Goal: Task Accomplishment & Management: Use online tool/utility

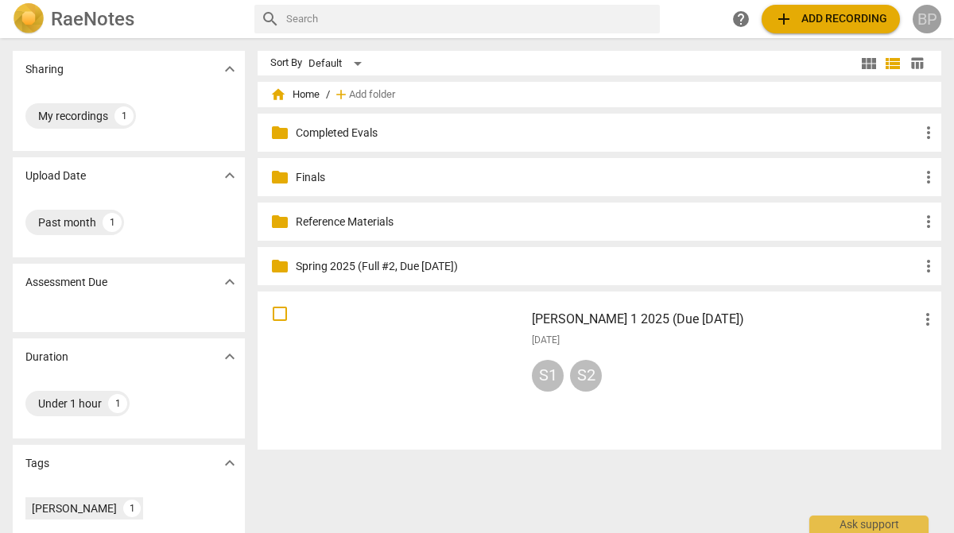
click at [926, 17] on div "BP" at bounding box center [926, 19] width 29 height 29
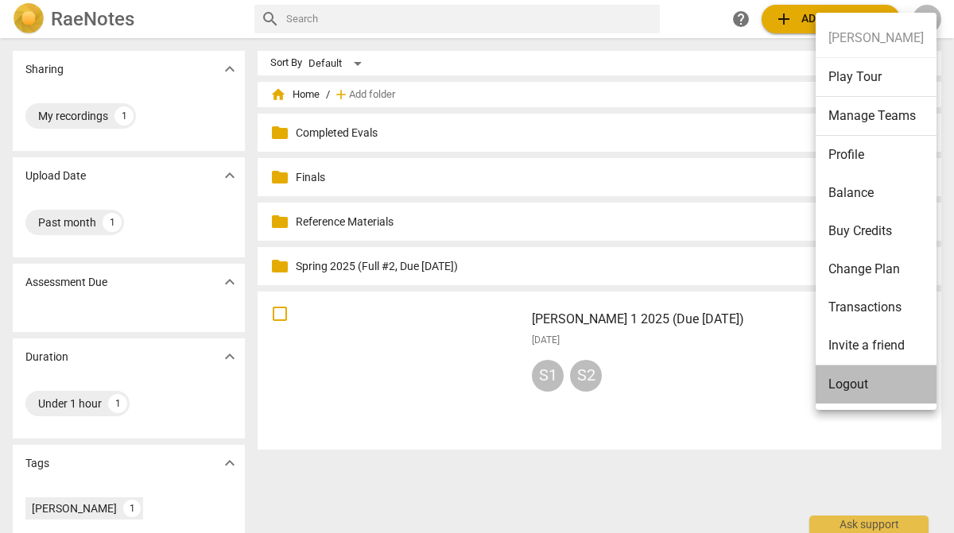
click at [829, 382] on li "Logout" at bounding box center [875, 385] width 121 height 38
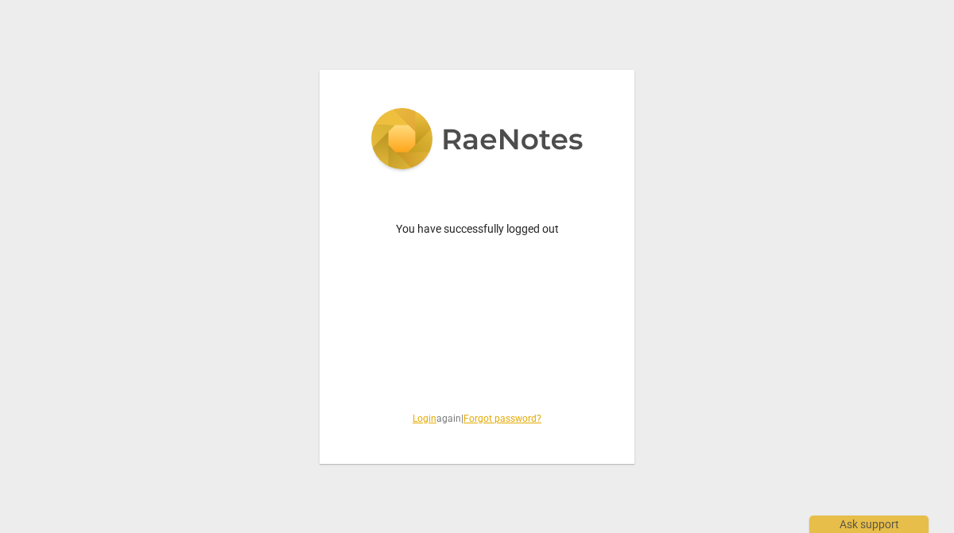
click at [416, 418] on link "Login" at bounding box center [424, 418] width 24 height 11
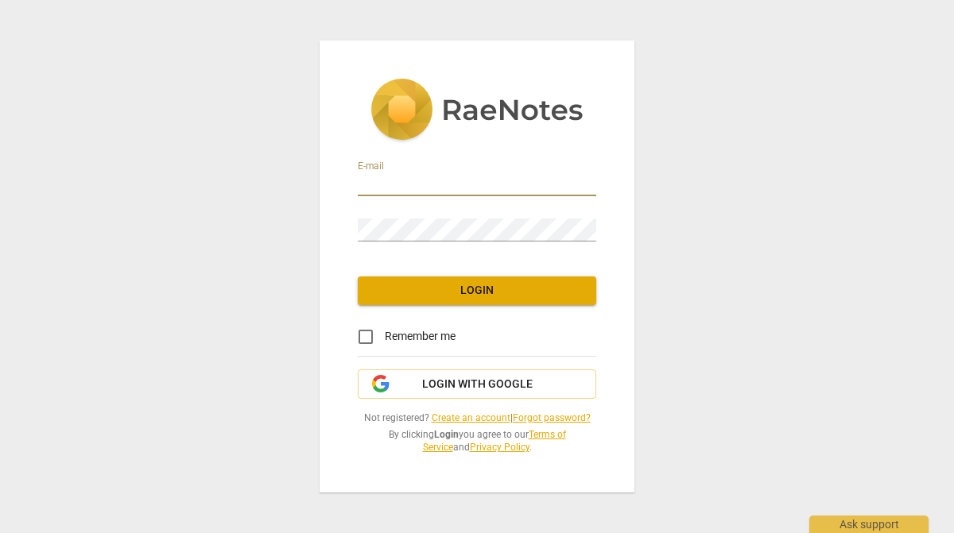
click at [424, 188] on input "email" at bounding box center [477, 184] width 238 height 23
type input "bonnie@bonnieprestridge.com"
click at [541, 410] on link "Forgot password?" at bounding box center [552, 417] width 78 height 11
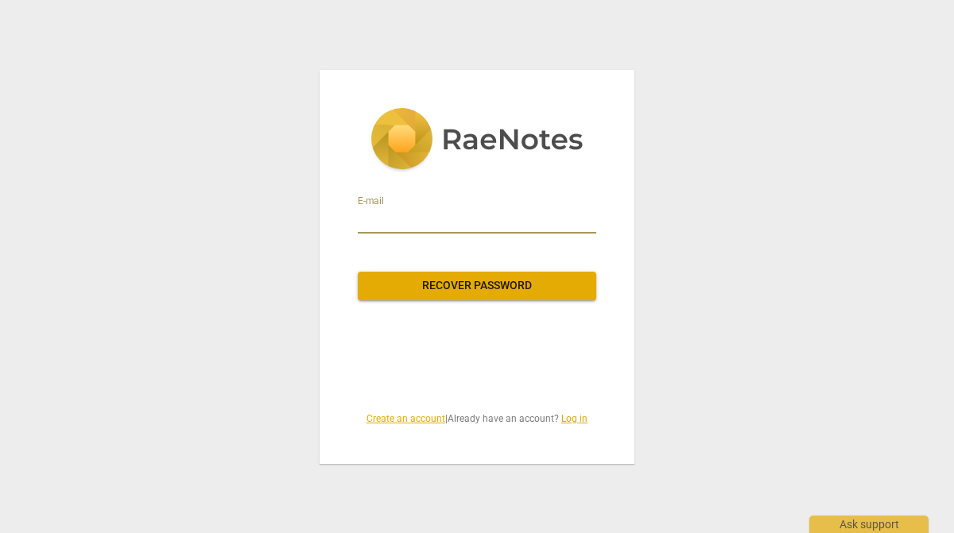
click at [466, 224] on input "email" at bounding box center [477, 220] width 238 height 25
paste input "bgprestridge@gmail.com"
type input "bgprestridge@gmail.com"
paste input "bonnie@bonnieprestridge.com"
type input "bonnie@bonnieprestridge.com"
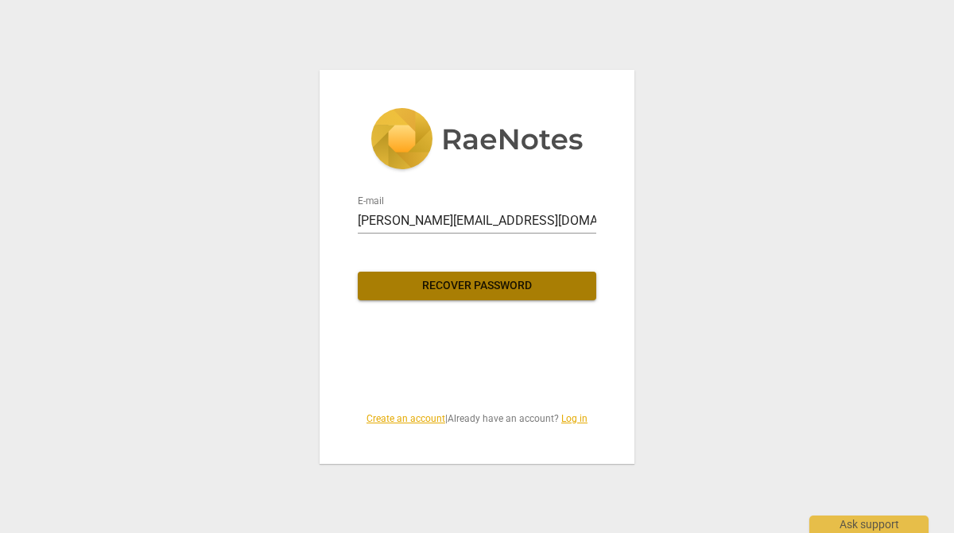
click at [467, 284] on span "Recover password" at bounding box center [476, 286] width 213 height 16
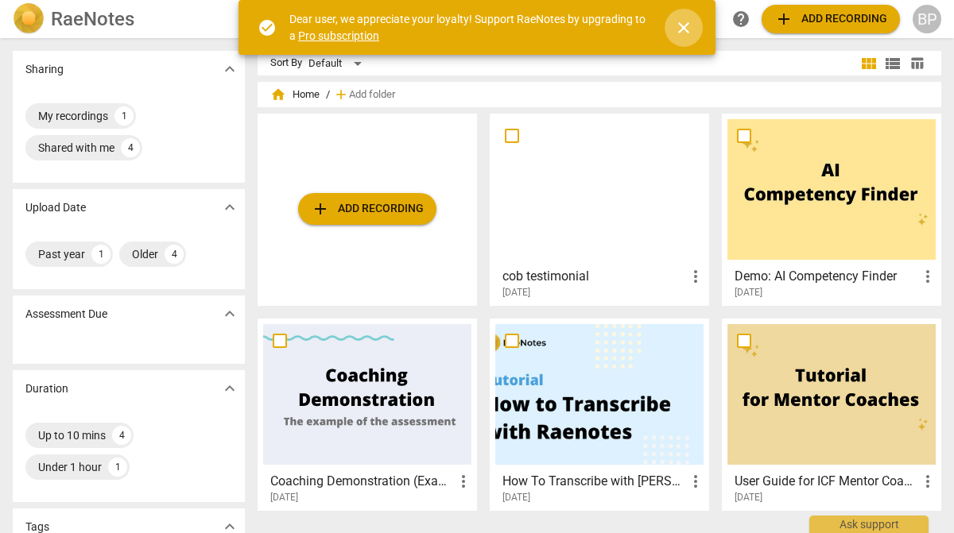
click at [683, 25] on span "close" at bounding box center [683, 27] width 19 height 19
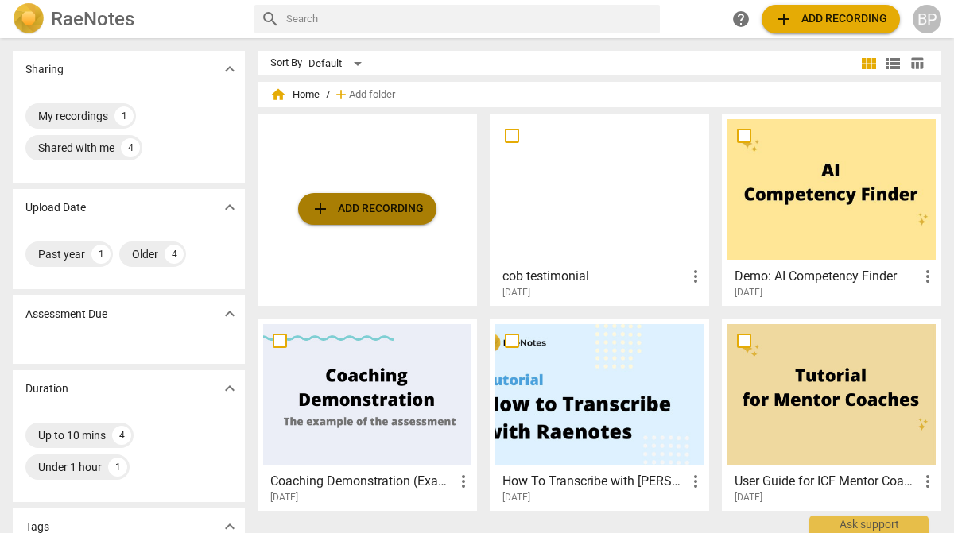
click at [375, 205] on span "add Add recording" at bounding box center [367, 208] width 113 height 19
click at [383, 211] on span "add Add recording" at bounding box center [367, 208] width 113 height 19
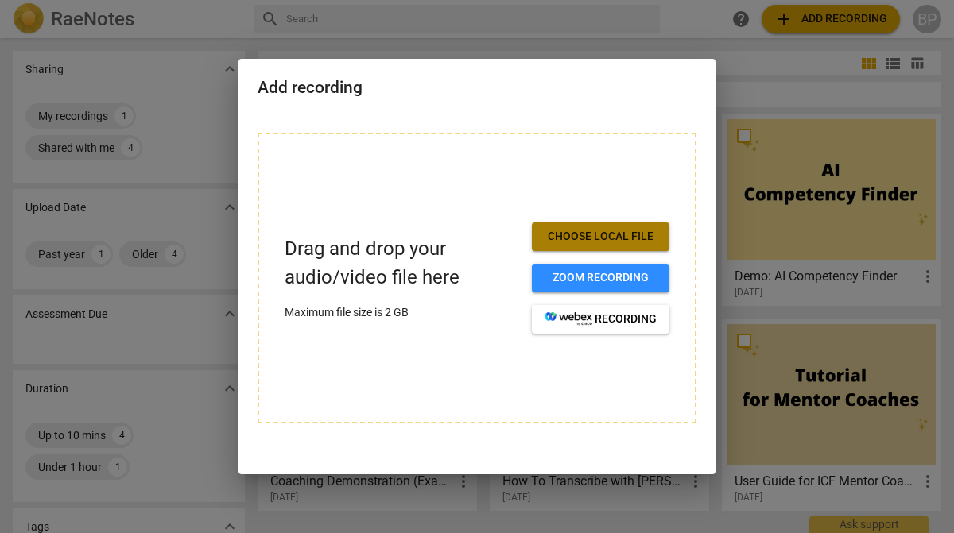
click at [563, 227] on button "Choose local file" at bounding box center [600, 237] width 137 height 29
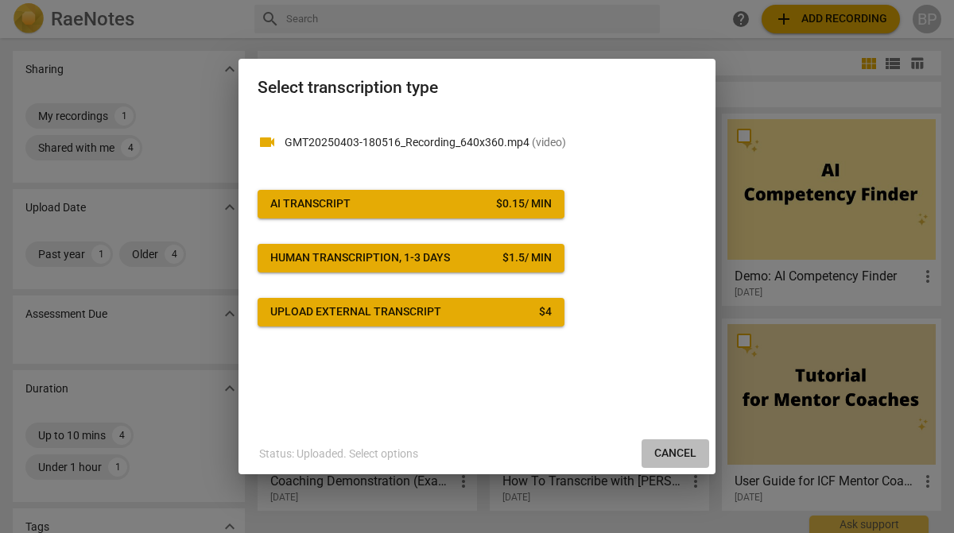
click at [676, 448] on span "Cancel" at bounding box center [675, 454] width 42 height 16
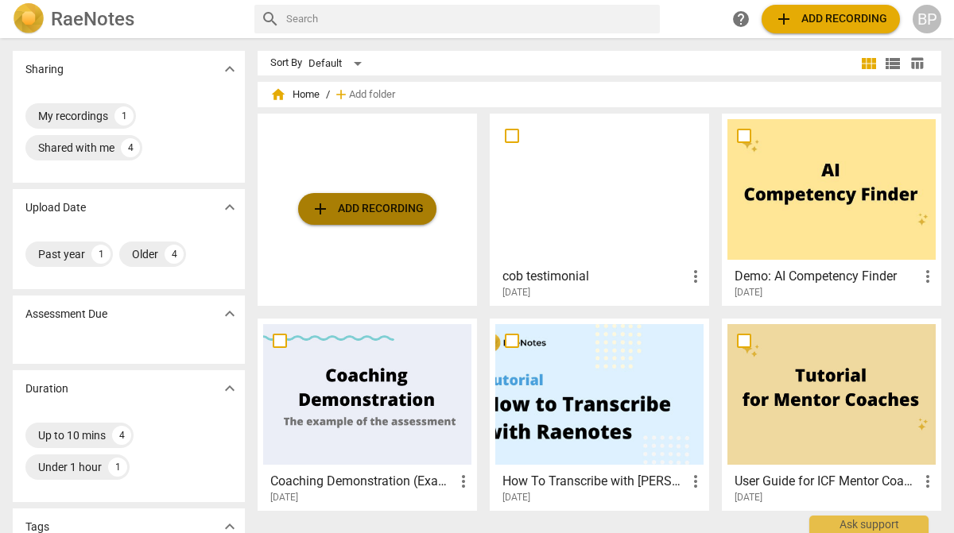
click at [372, 207] on span "add Add recording" at bounding box center [367, 208] width 113 height 19
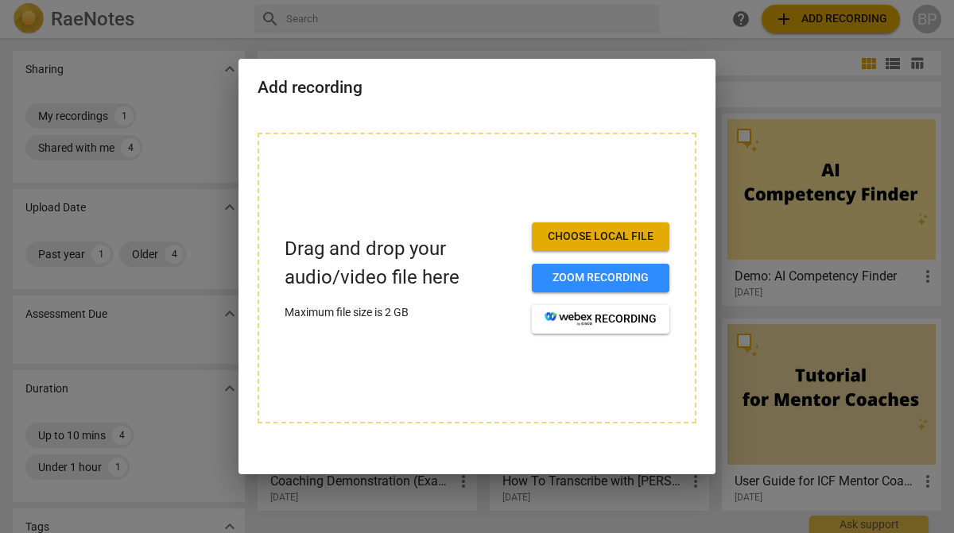
click at [567, 223] on button "Choose local file" at bounding box center [600, 237] width 137 height 29
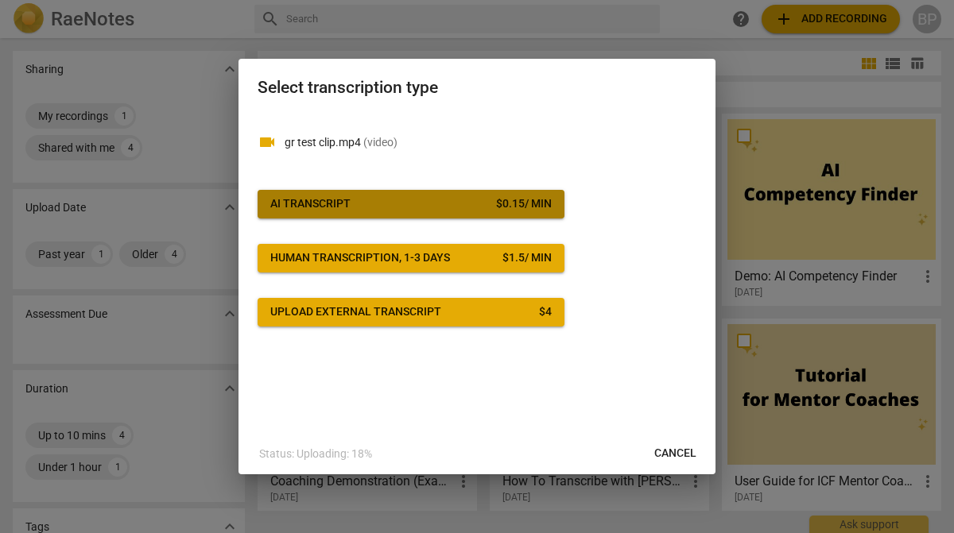
click at [397, 196] on span "AI Transcript $ 0.15 / min" at bounding box center [410, 204] width 281 height 16
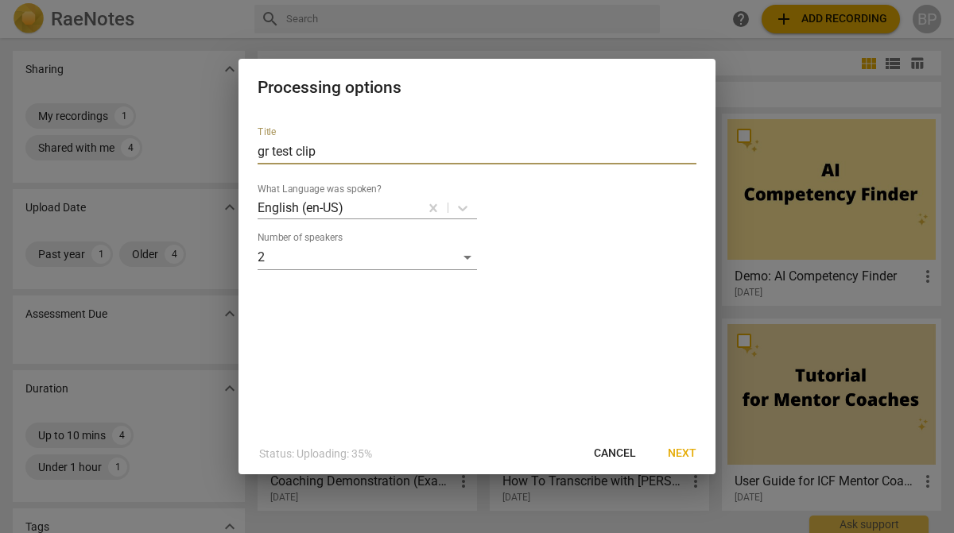
click at [292, 151] on input "gr test clip" at bounding box center [477, 151] width 439 height 25
type input "gr testimonial clip"
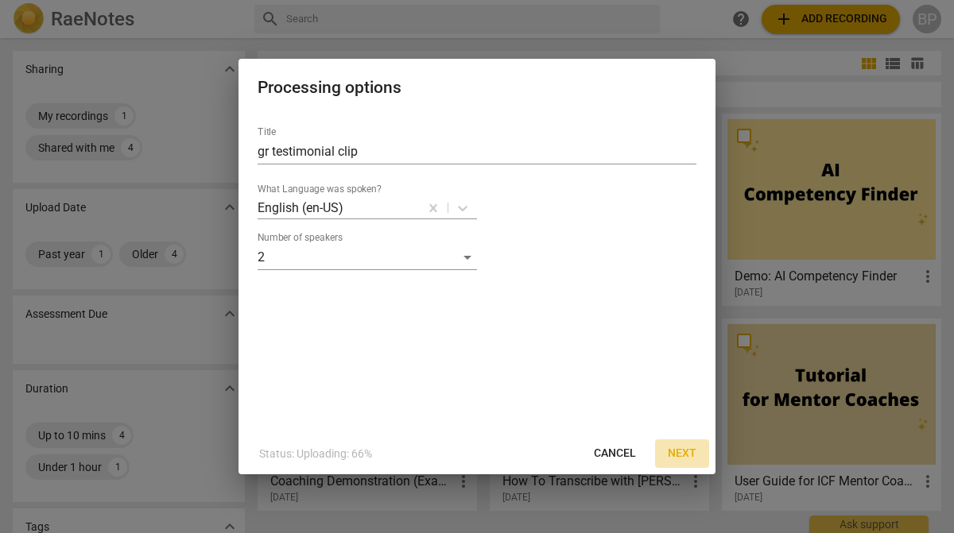
click at [684, 443] on button "Next" at bounding box center [682, 454] width 54 height 29
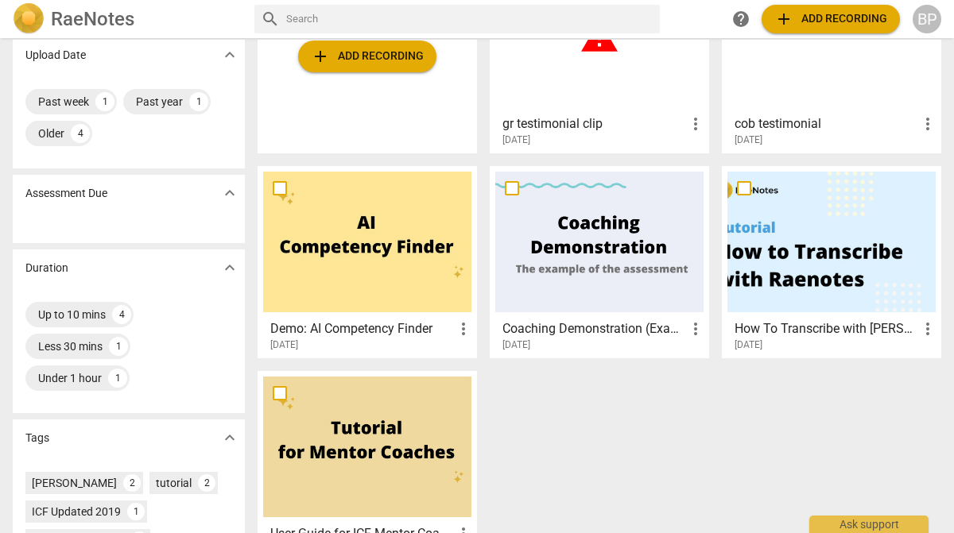
scroll to position [156, 0]
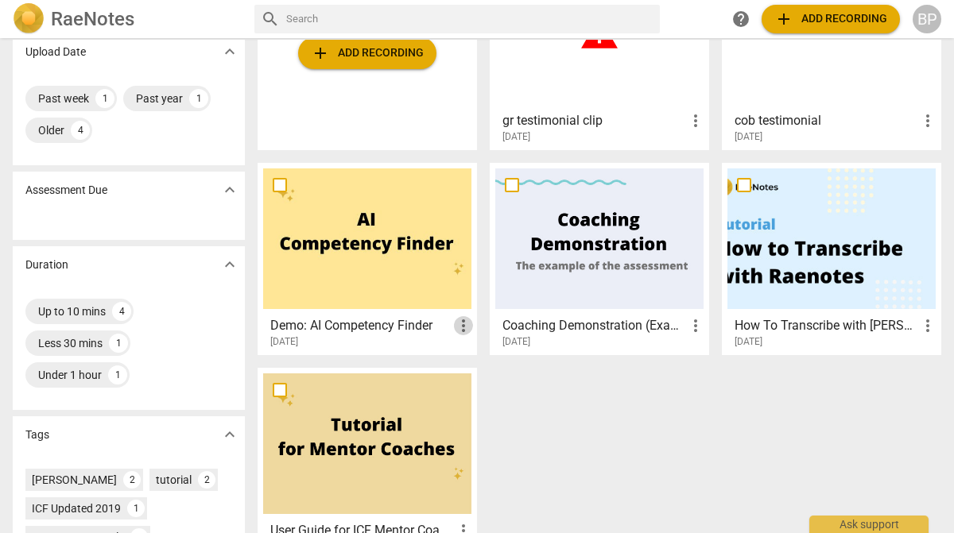
click at [455, 329] on span "more_vert" at bounding box center [463, 325] width 19 height 19
click at [478, 366] on li "Delete" at bounding box center [481, 364] width 60 height 38
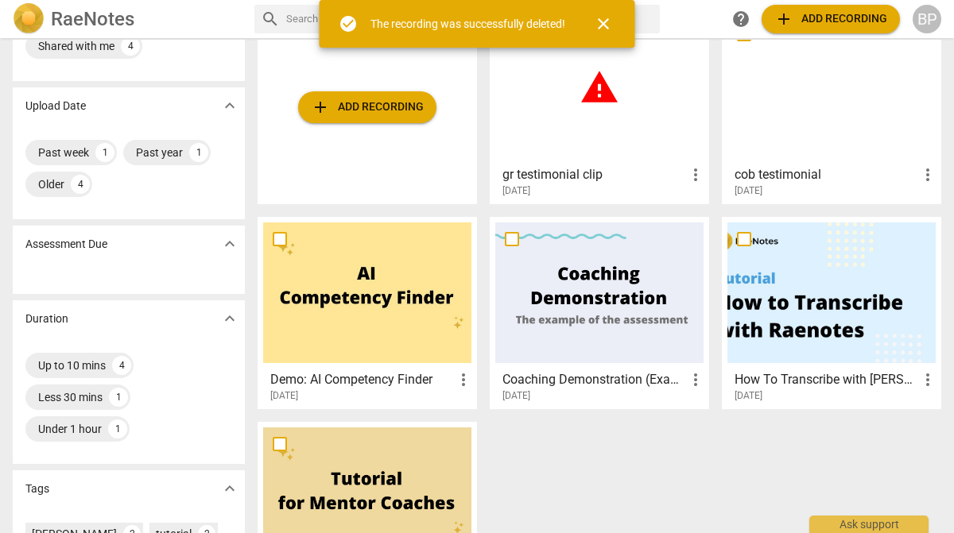
scroll to position [132, 0]
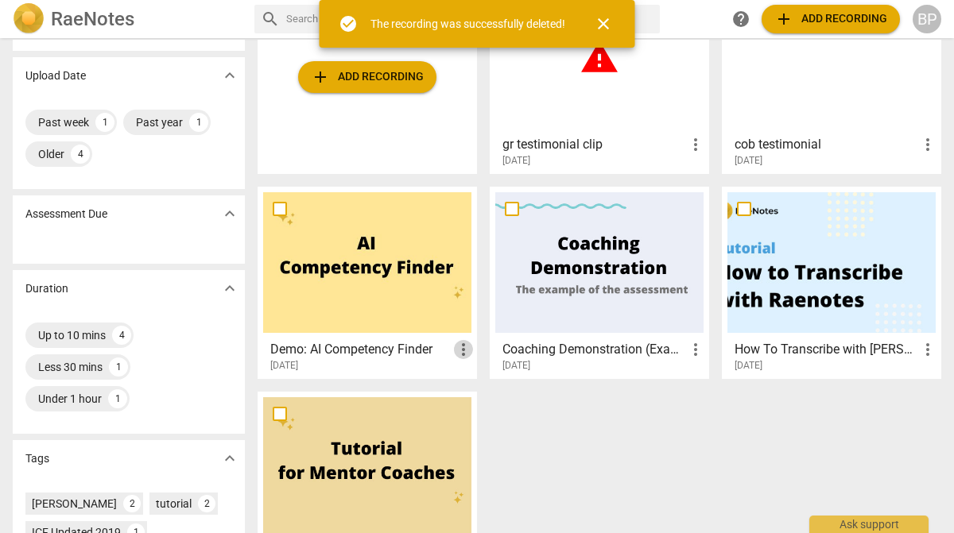
click at [461, 348] on span "more_vert" at bounding box center [463, 349] width 19 height 19
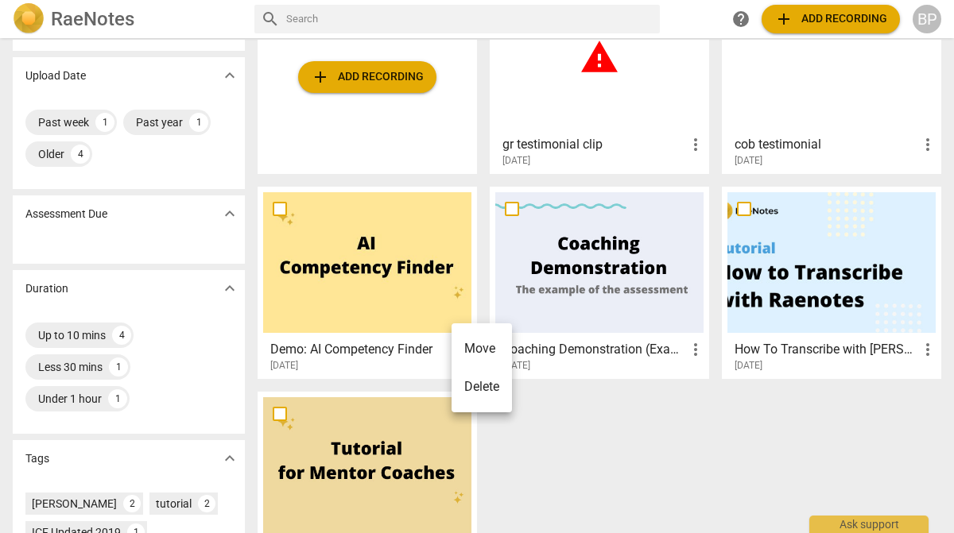
click at [683, 349] on div at bounding box center [477, 266] width 954 height 533
click at [694, 350] on span "more_vert" at bounding box center [695, 349] width 19 height 19
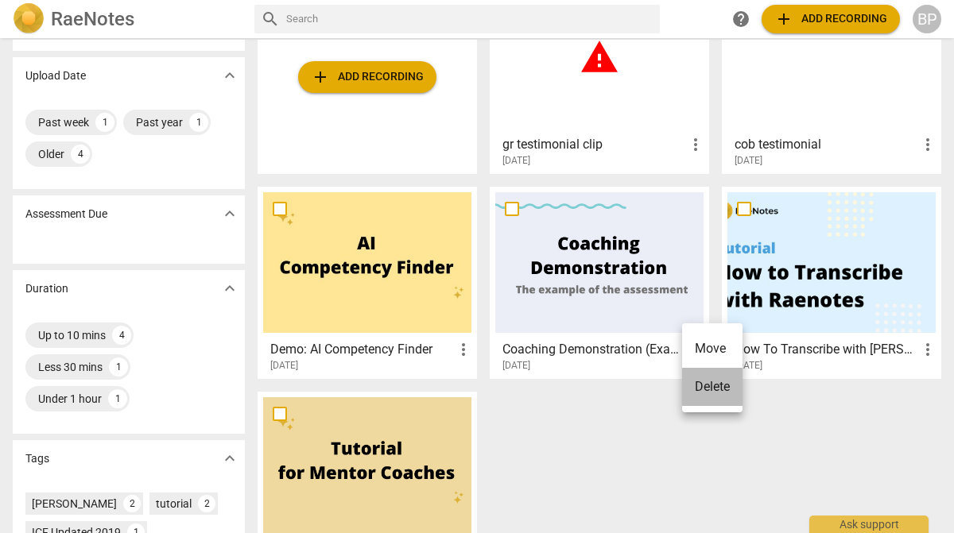
click at [694, 394] on li "Delete" at bounding box center [712, 387] width 60 height 38
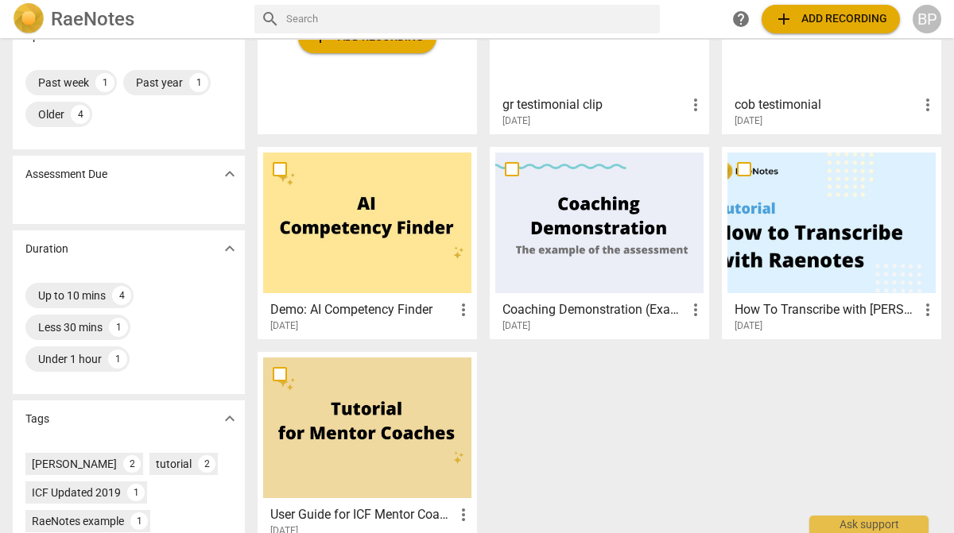
scroll to position [0, 0]
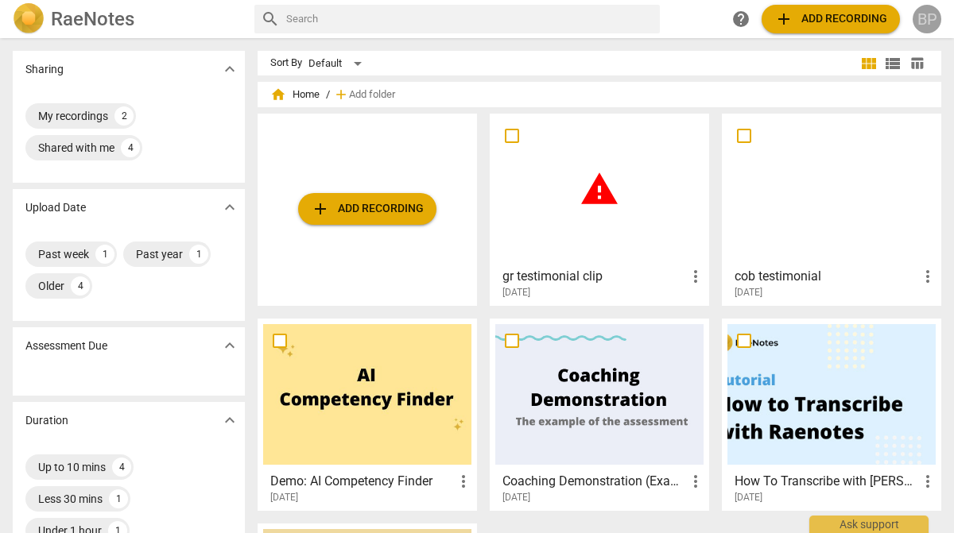
click at [938, 25] on div "BP" at bounding box center [926, 19] width 29 height 29
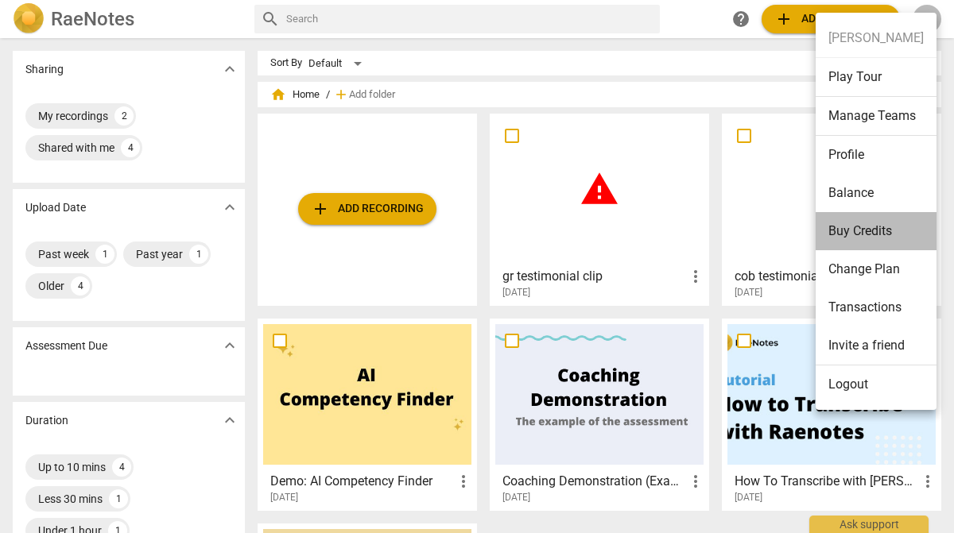
click at [856, 234] on li "Buy Credits" at bounding box center [875, 231] width 121 height 38
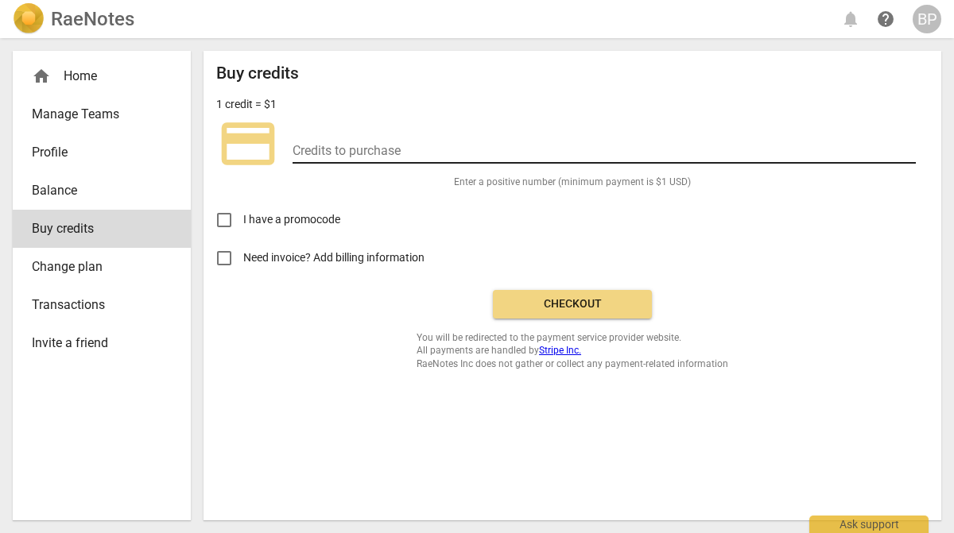
click at [397, 141] on input "number" at bounding box center [603, 152] width 623 height 23
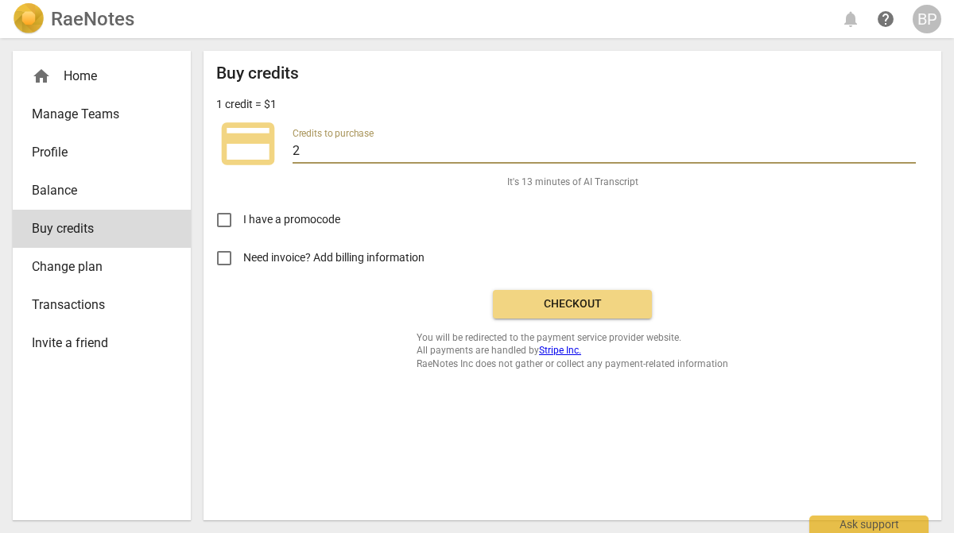
type input "2"
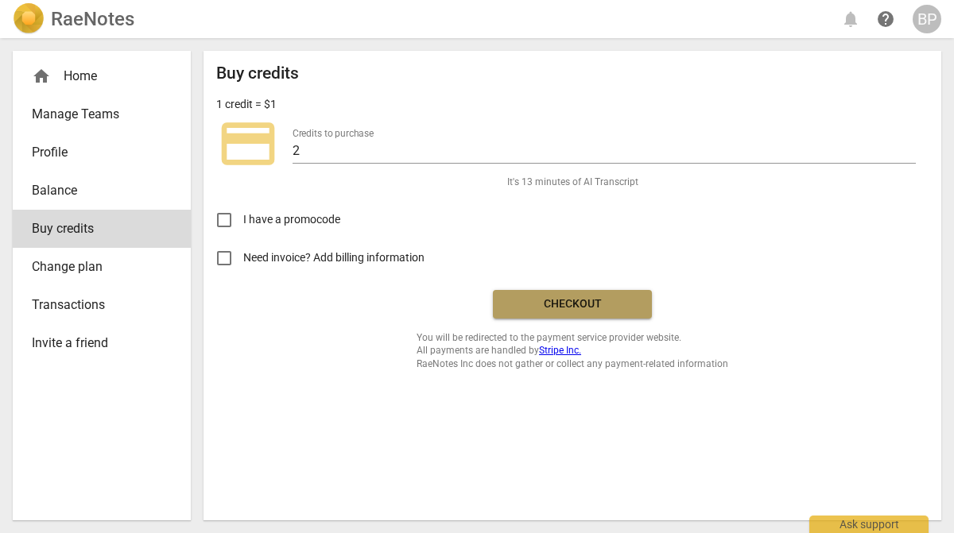
click at [523, 312] on button "Checkout" at bounding box center [572, 304] width 159 height 29
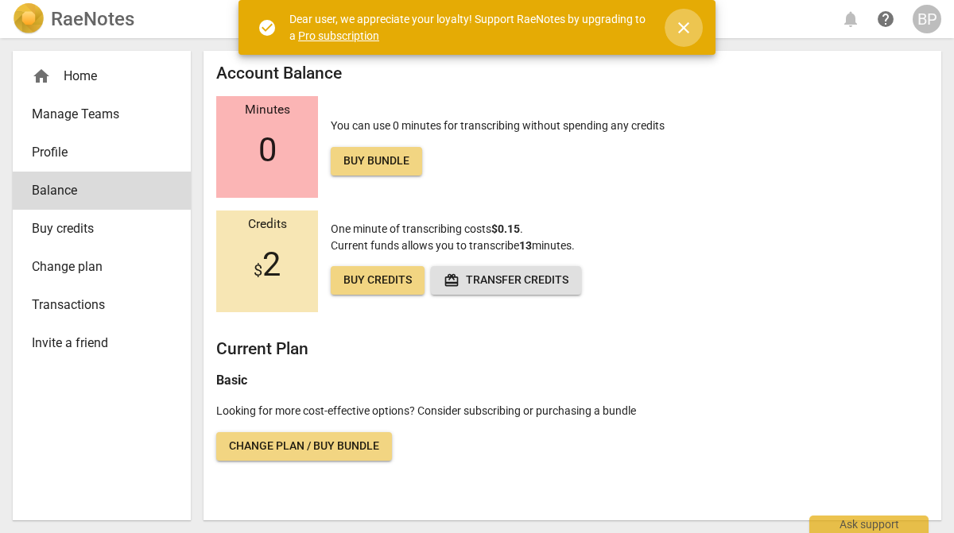
click at [682, 23] on span "close" at bounding box center [683, 27] width 19 height 19
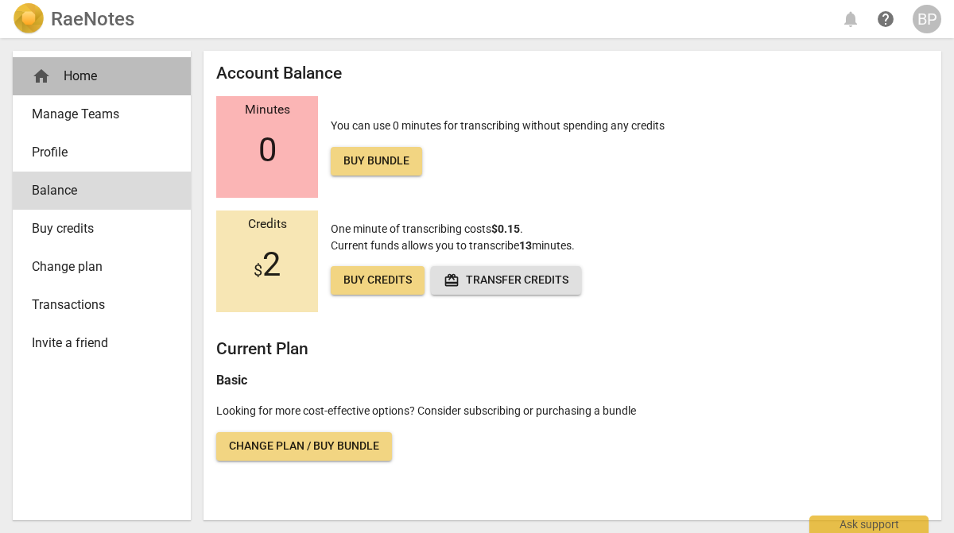
click at [56, 89] on div "home Home" at bounding box center [102, 76] width 178 height 38
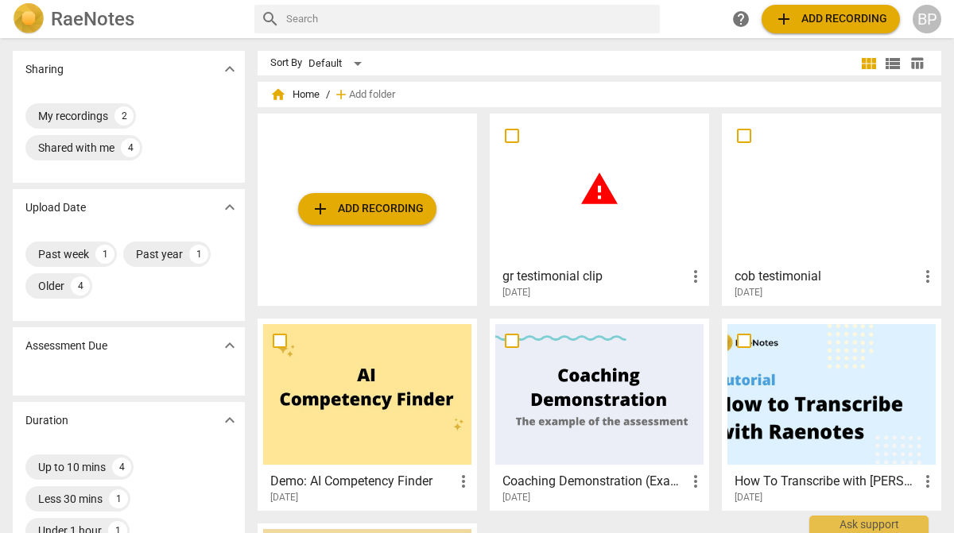
click at [607, 176] on span "warning" at bounding box center [599, 189] width 40 height 40
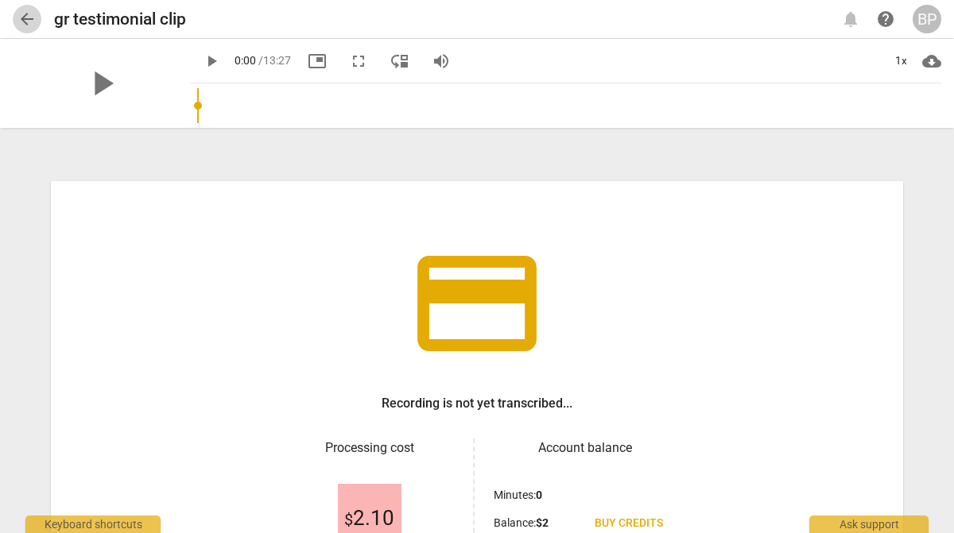
click at [32, 20] on span "arrow_back" at bounding box center [26, 19] width 19 height 19
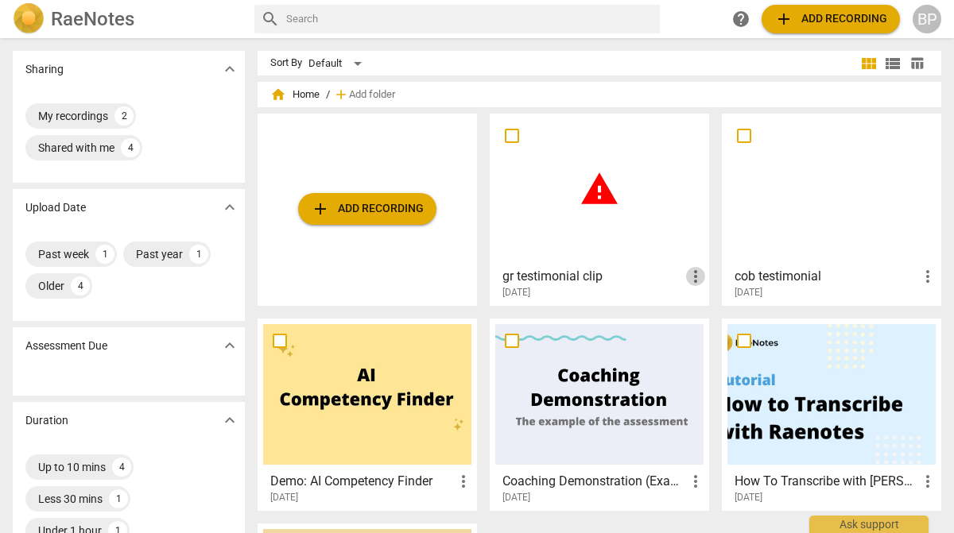
click at [691, 277] on span "more_vert" at bounding box center [695, 276] width 19 height 19
drag, startPoint x: 710, startPoint y: 316, endPoint x: 533, endPoint y: 44, distance: 324.7
click at [710, 316] on li "Delete" at bounding box center [712, 315] width 60 height 38
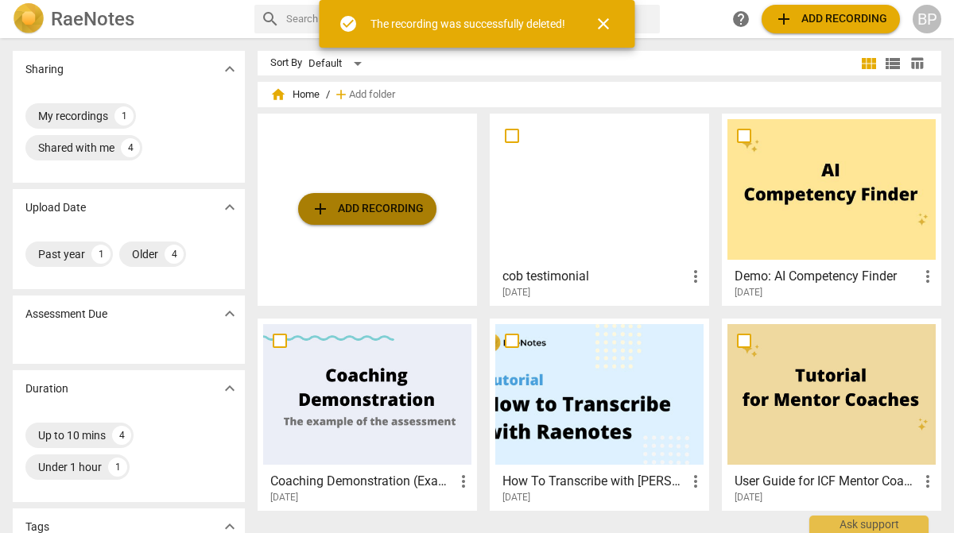
click at [370, 205] on span "add Add recording" at bounding box center [367, 208] width 113 height 19
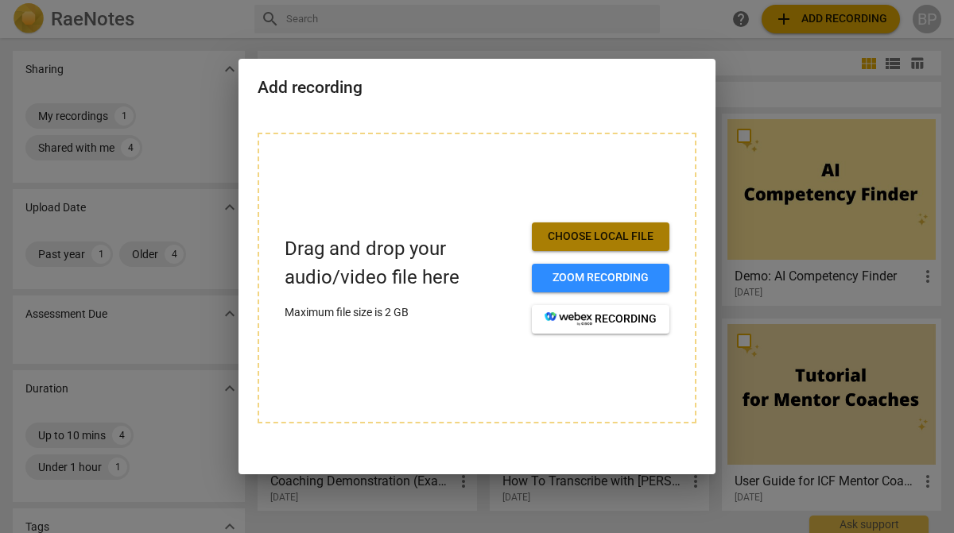
click at [606, 237] on span "Choose local file" at bounding box center [600, 237] width 112 height 16
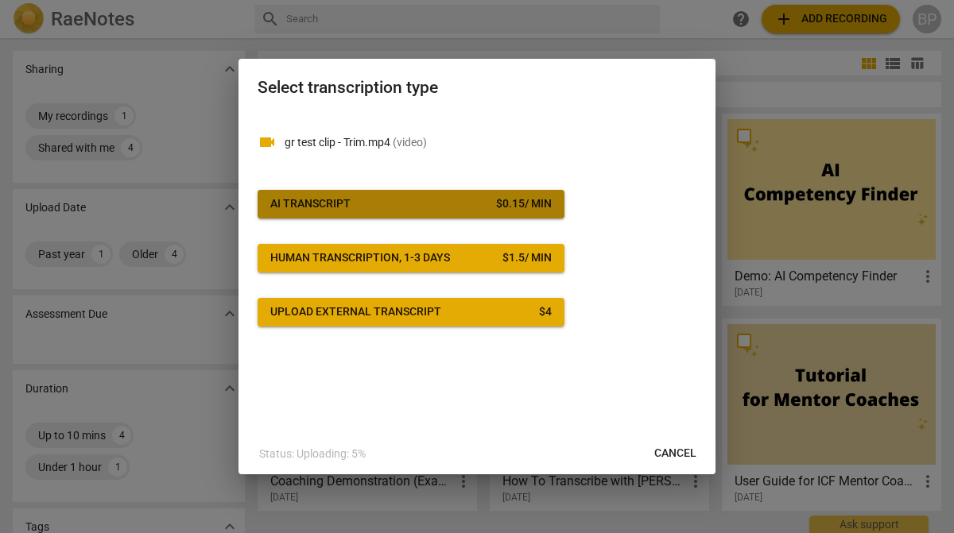
click at [316, 203] on div "AI Transcript" at bounding box center [310, 204] width 80 height 16
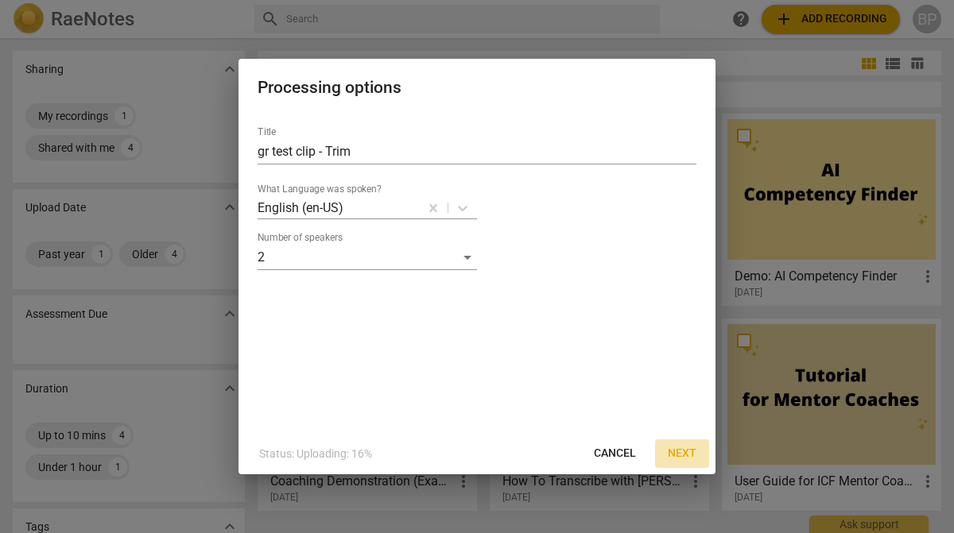
click at [680, 446] on span "Next" at bounding box center [682, 454] width 29 height 16
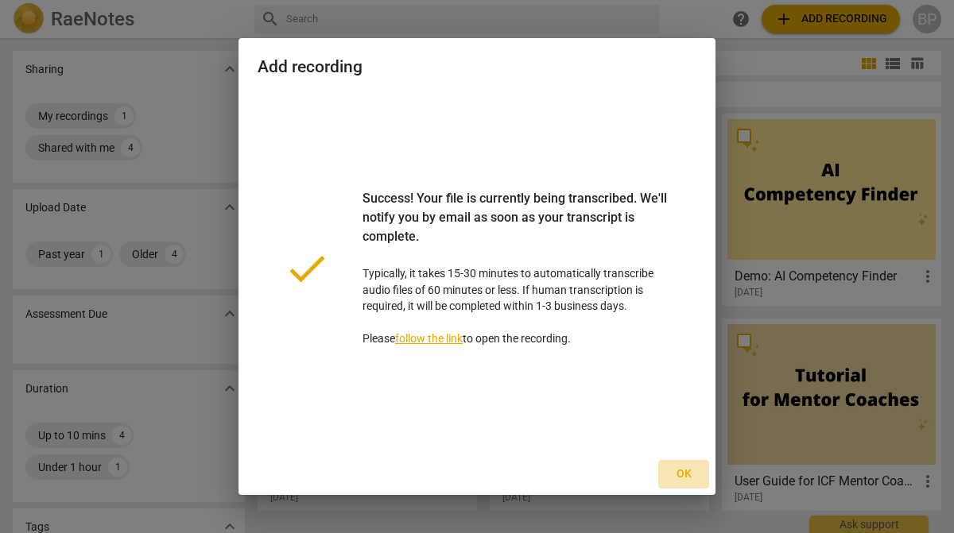
click at [680, 476] on span "Ok" at bounding box center [683, 475] width 25 height 16
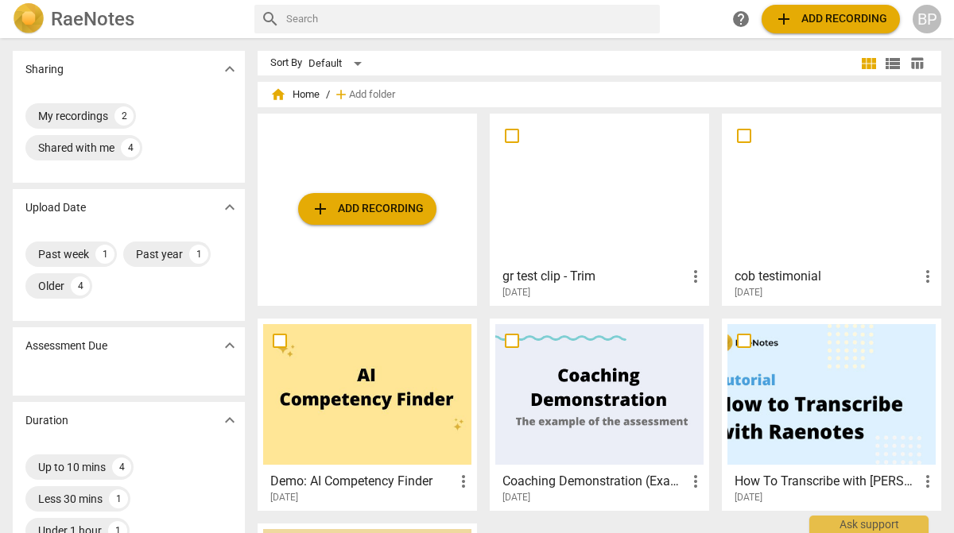
click at [599, 169] on div at bounding box center [599, 189] width 208 height 141
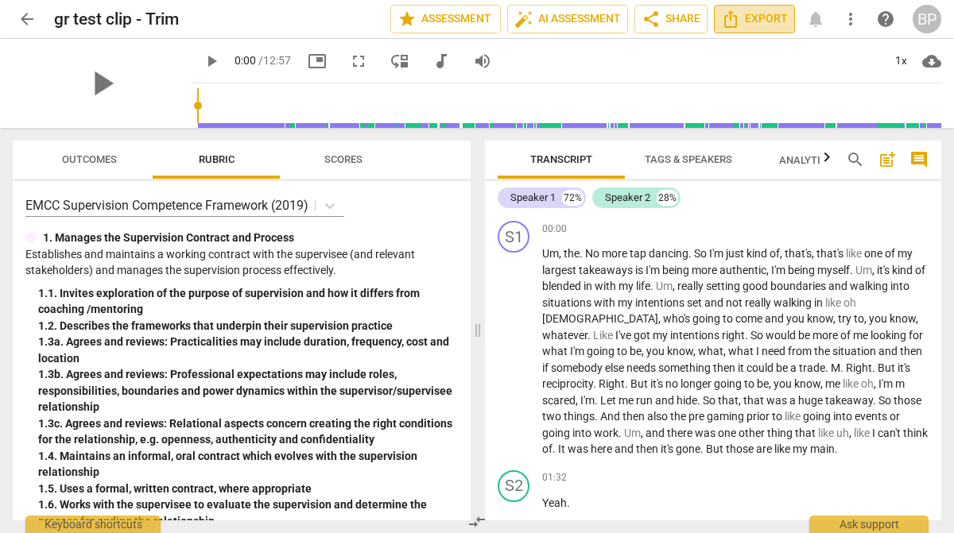
click at [774, 21] on span "Export" at bounding box center [754, 19] width 67 height 19
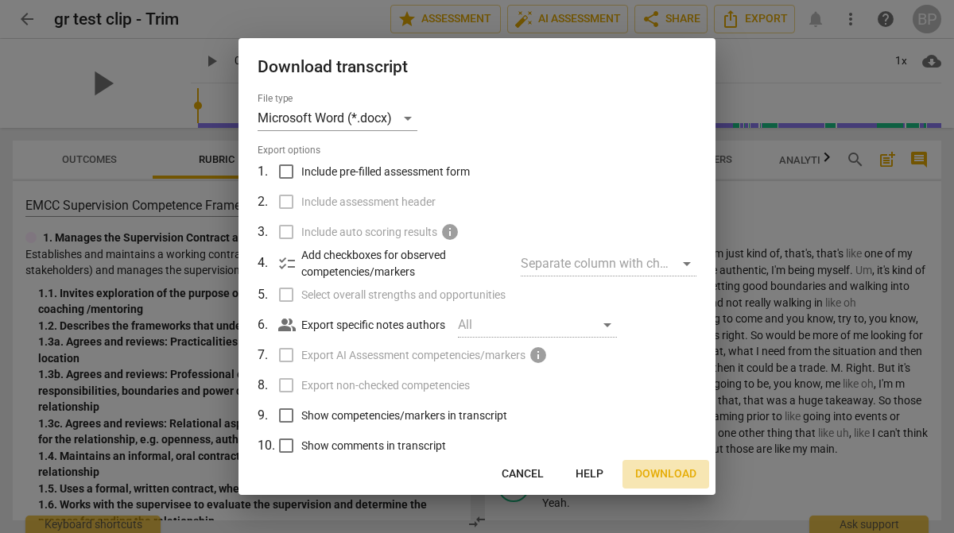
click at [657, 470] on span "Download" at bounding box center [665, 475] width 61 height 16
